Goal: Find specific page/section: Find specific page/section

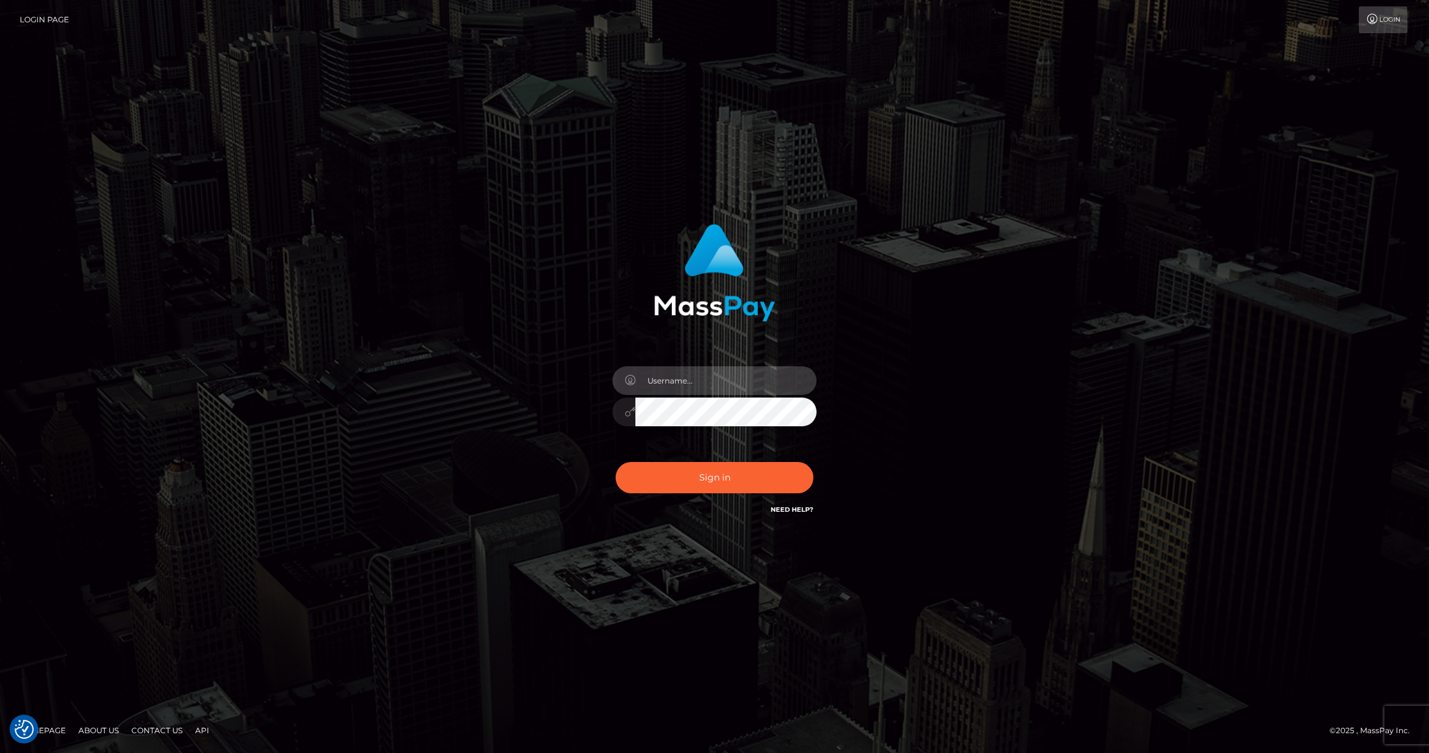
type input "Edwin.relife"
click at [699, 483] on button "Sign in" at bounding box center [715, 477] width 198 height 31
type input "Edwin.relife"
click at [702, 482] on button "Sign in" at bounding box center [715, 477] width 198 height 31
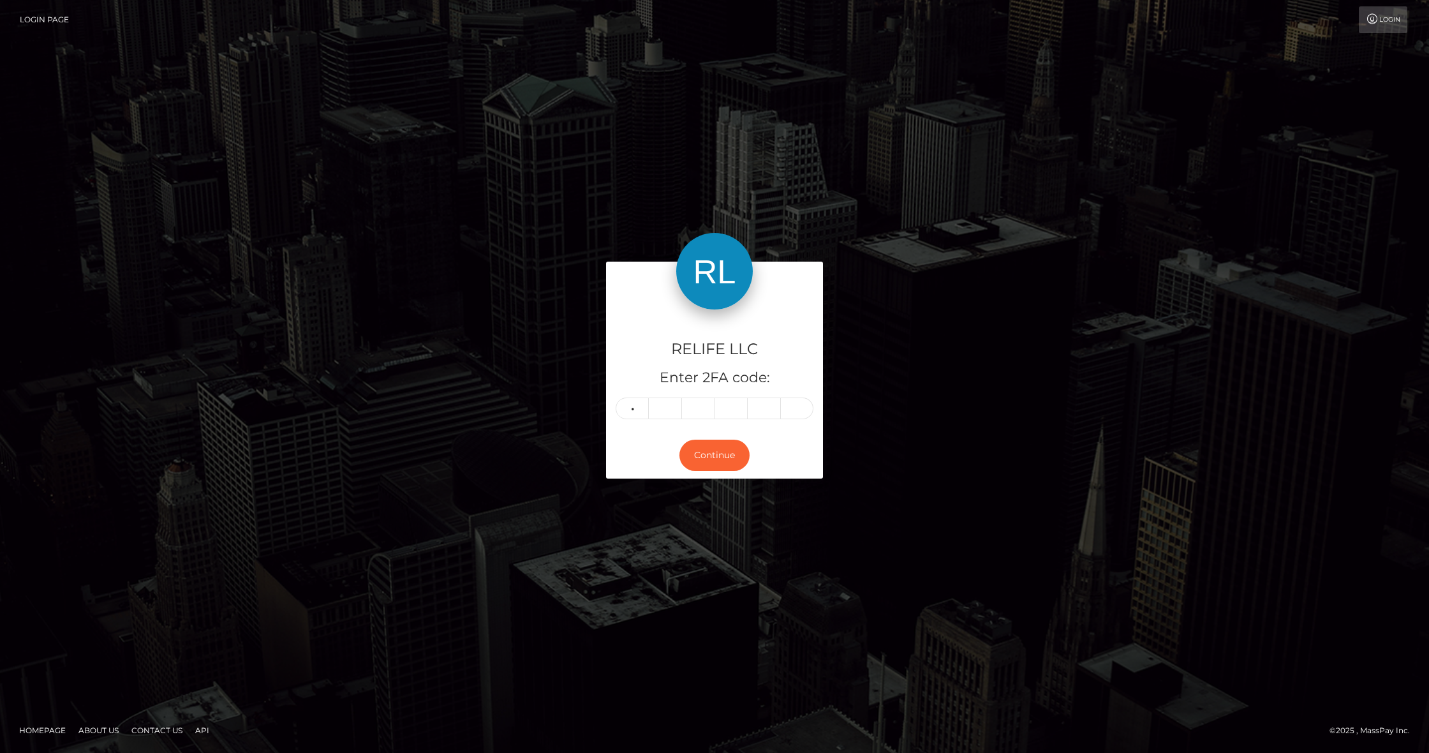
type input "4"
type input "1"
type input "9"
type input "5"
type input "4"
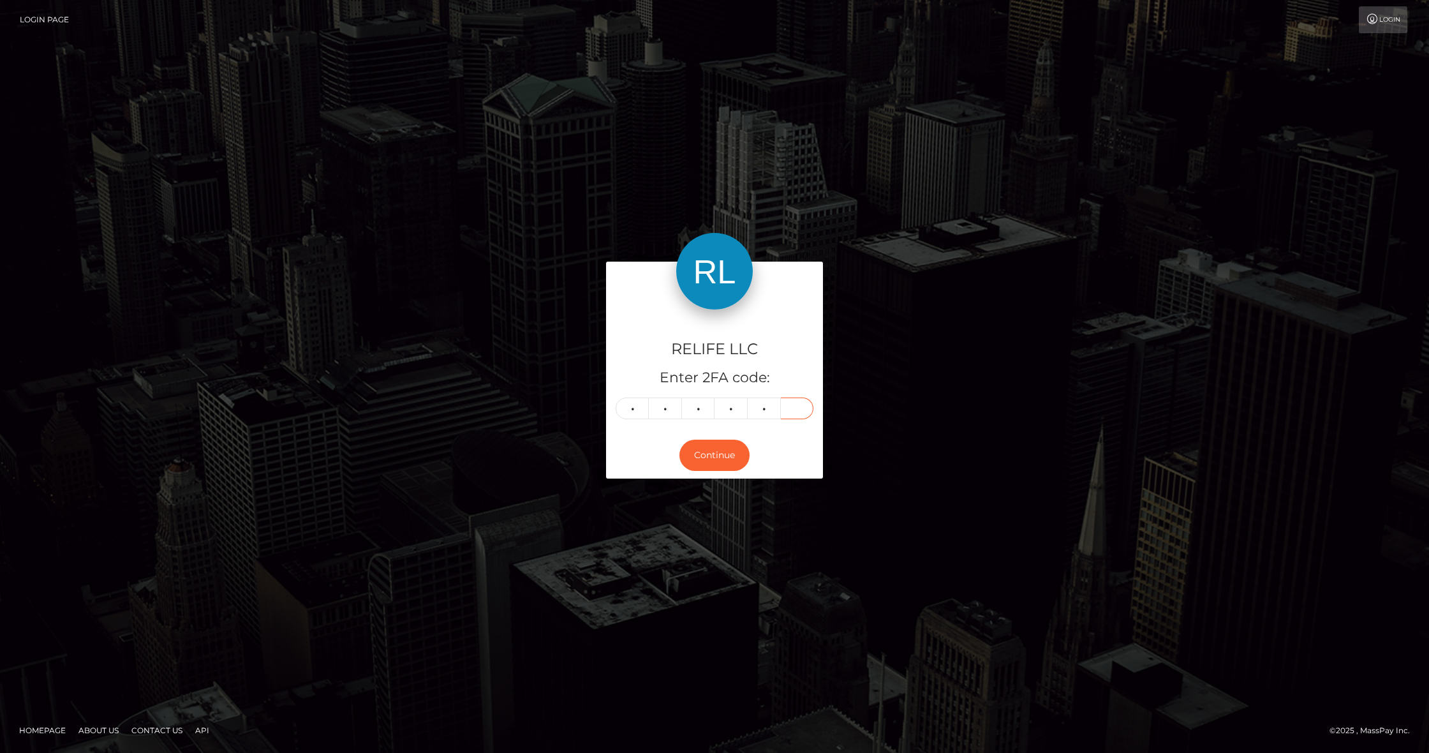
type input "9"
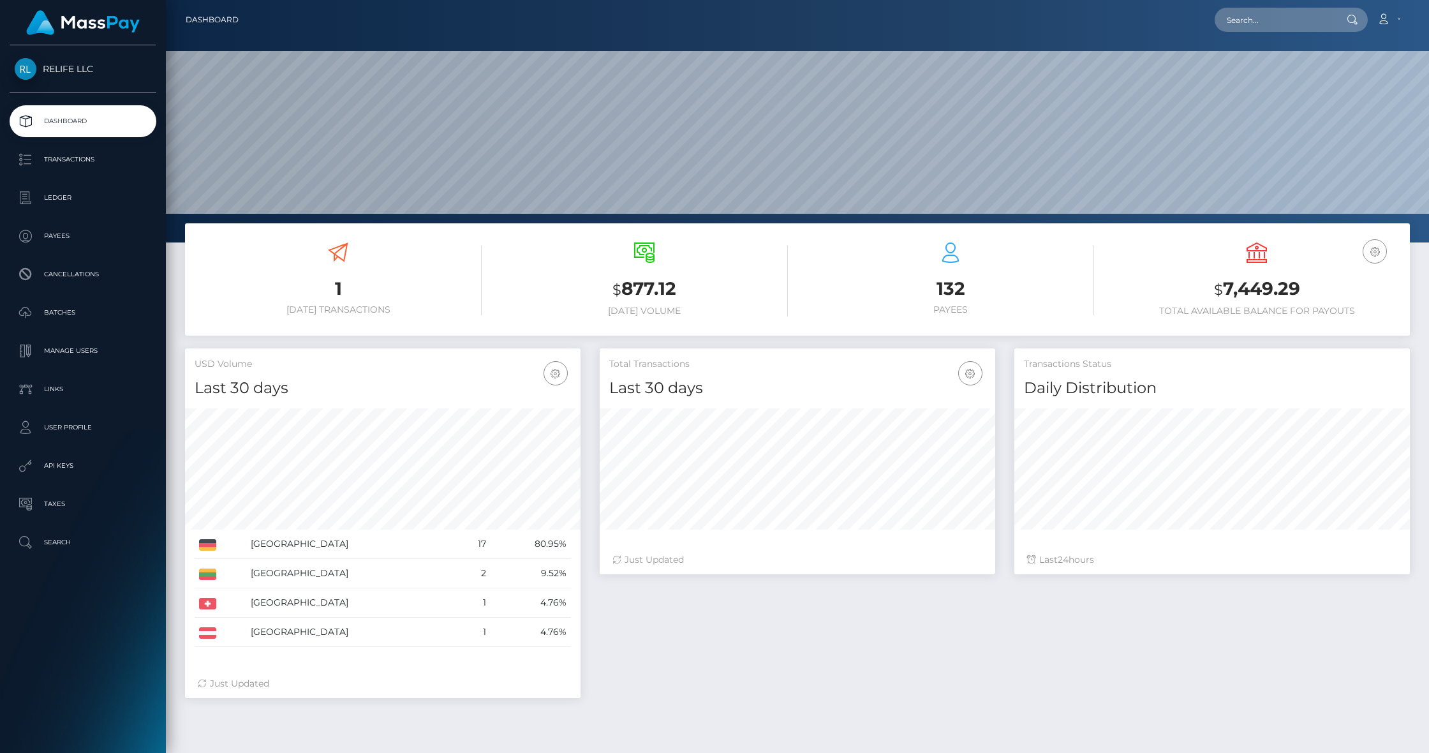
scroll to position [225, 396]
click at [73, 243] on p "Payees" at bounding box center [83, 236] width 137 height 19
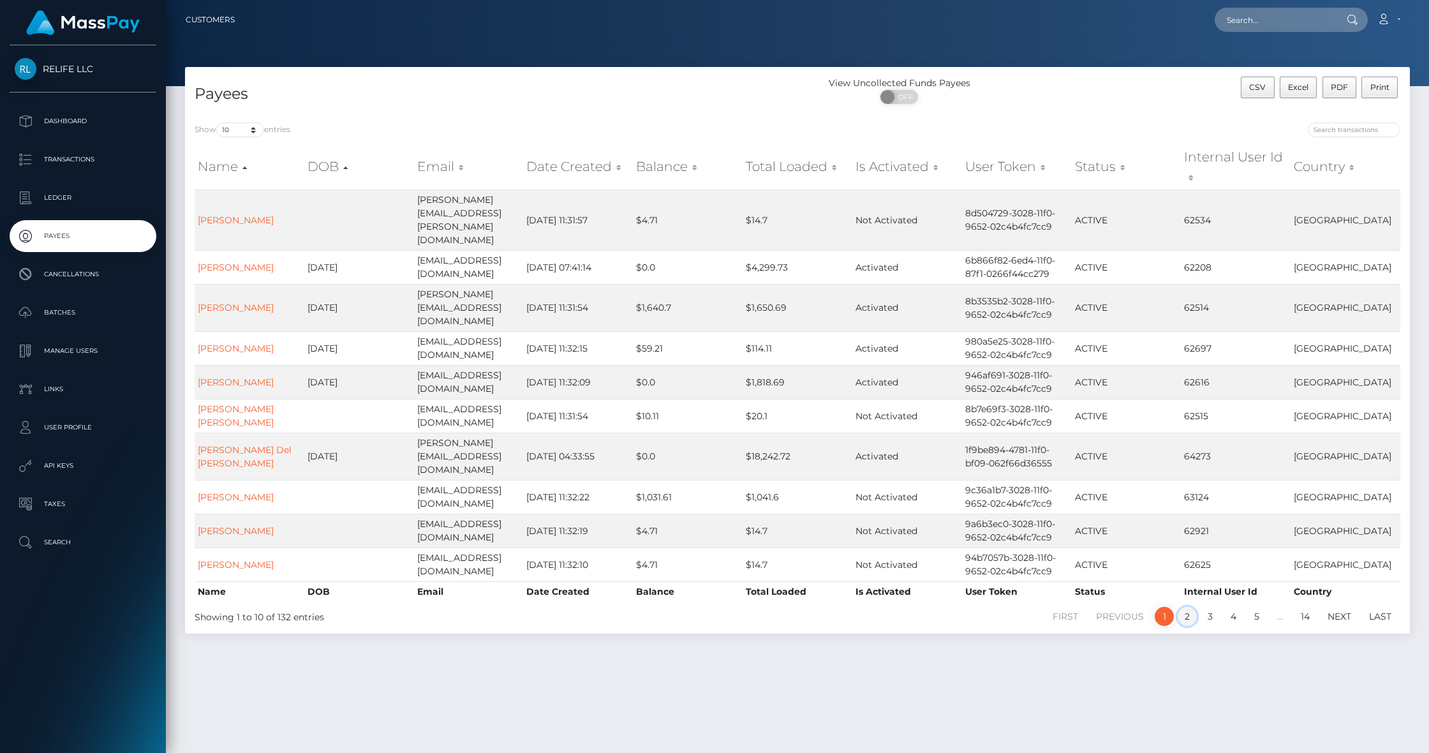
click at [1188, 607] on link "2" at bounding box center [1187, 616] width 19 height 19
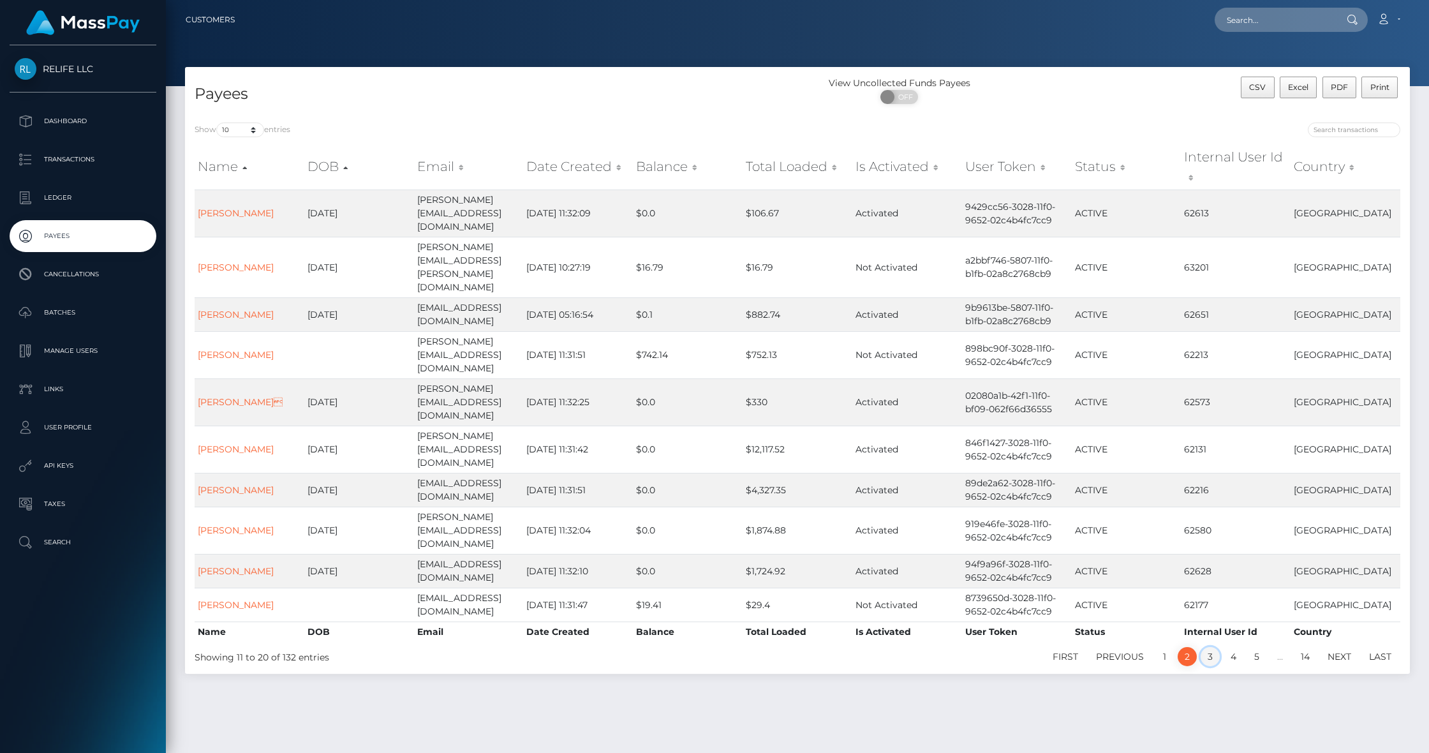
click at [1207, 647] on link "3" at bounding box center [1210, 656] width 19 height 19
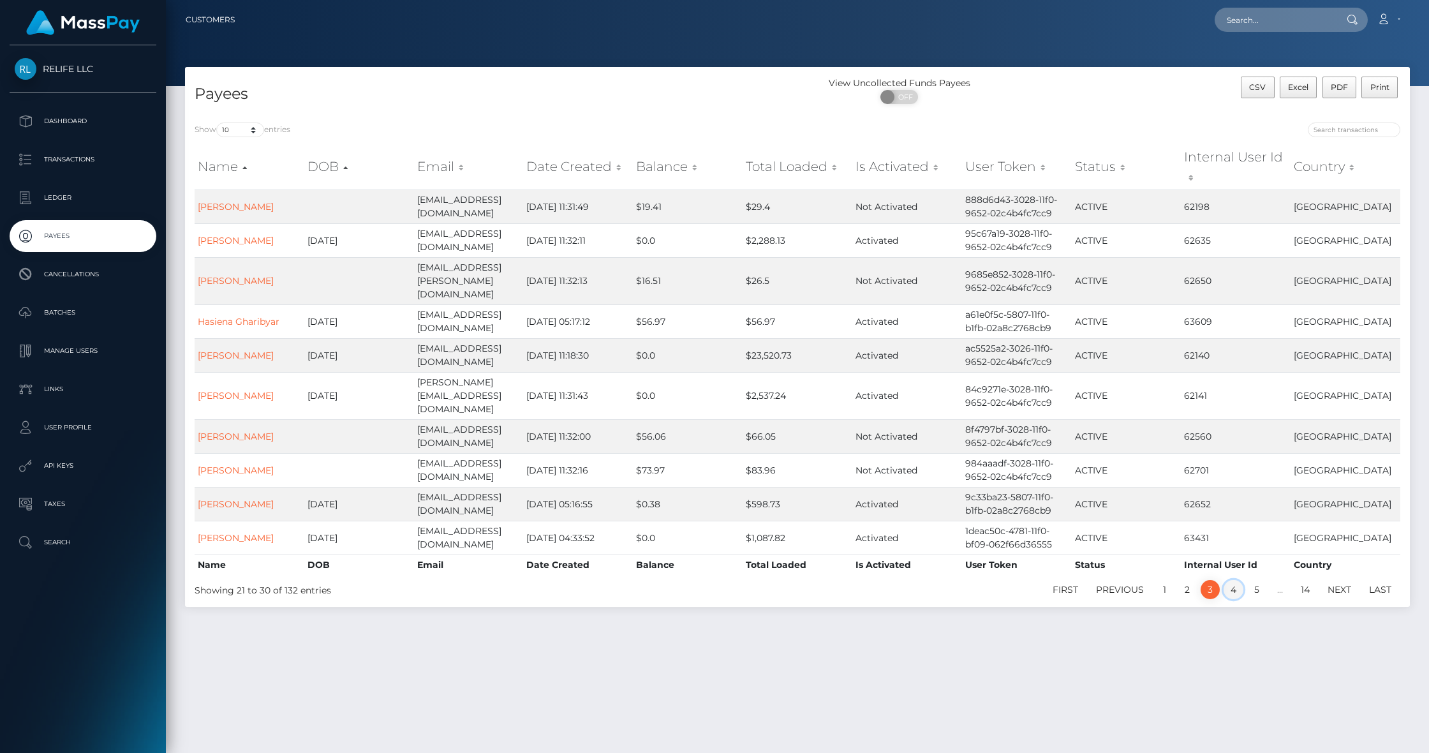
click at [1230, 580] on link "4" at bounding box center [1234, 589] width 20 height 19
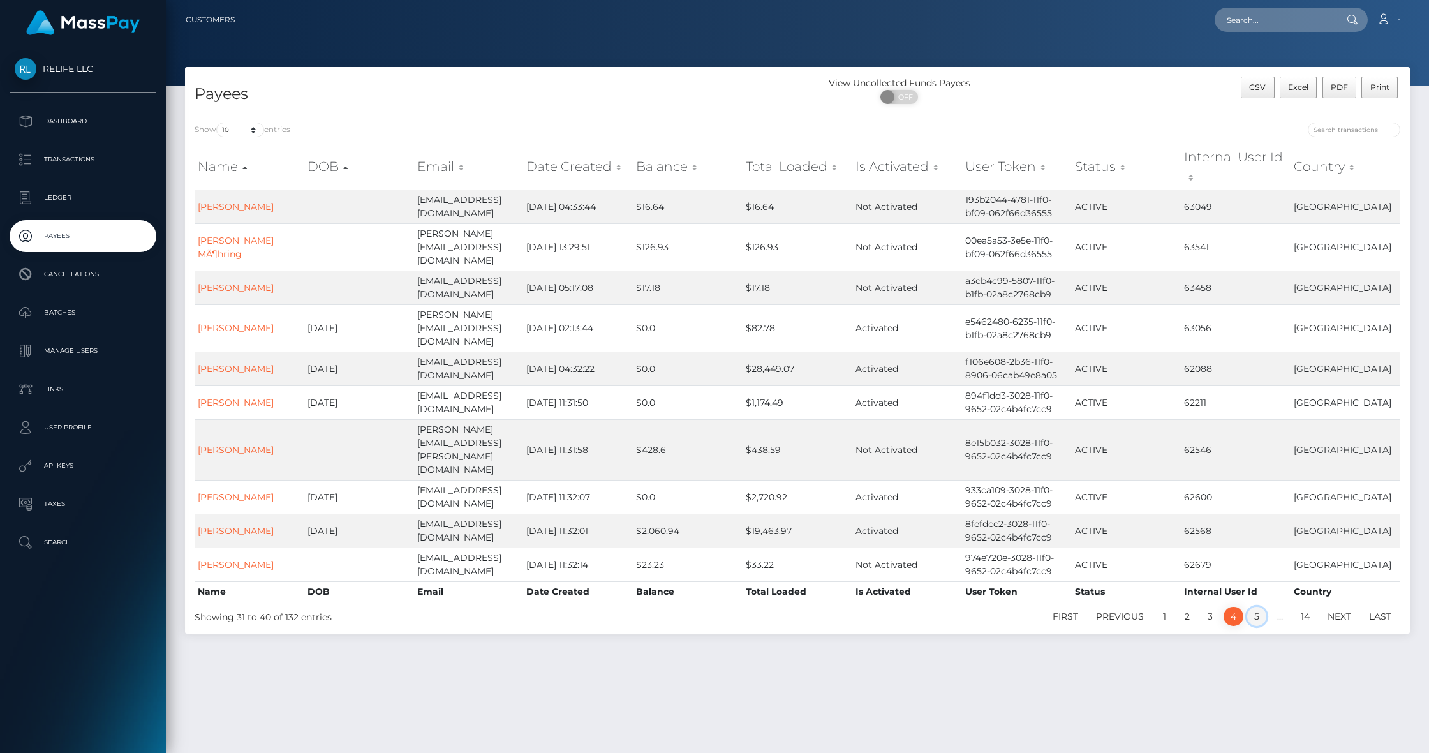
click at [1256, 607] on link "5" at bounding box center [1257, 616] width 19 height 19
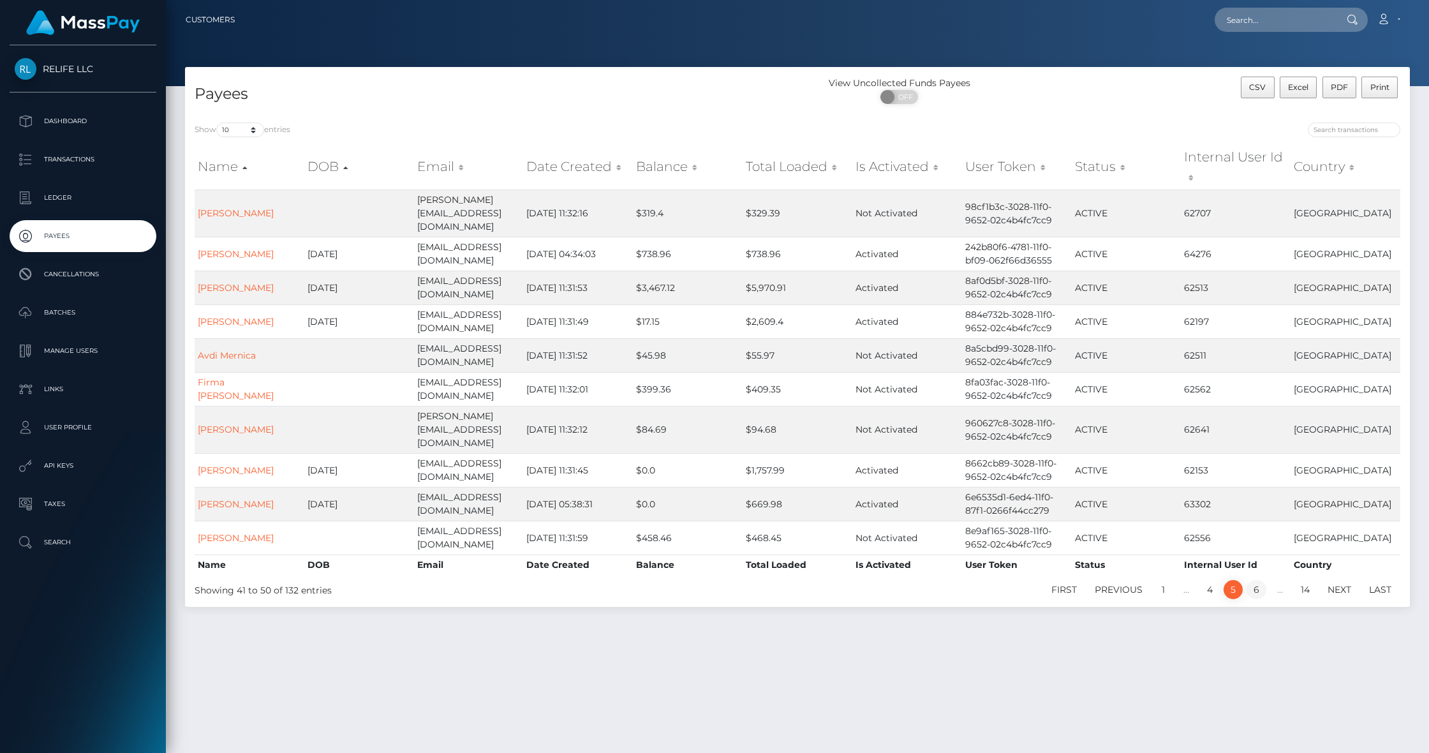
click at [1256, 580] on link "6" at bounding box center [1257, 589] width 20 height 19
